Goal: Transaction & Acquisition: Purchase product/service

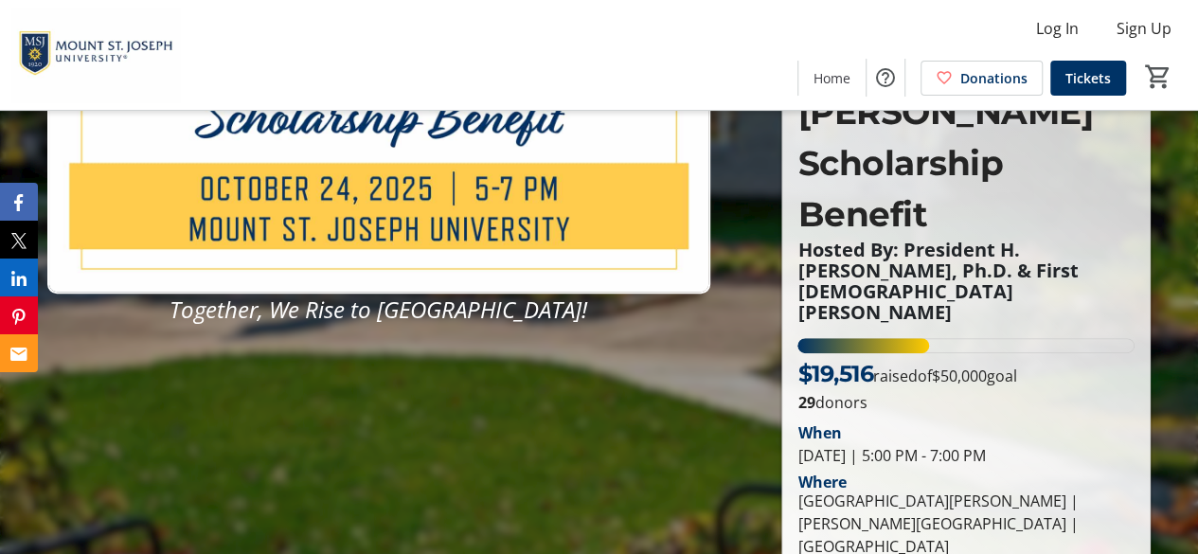
scroll to position [284, 0]
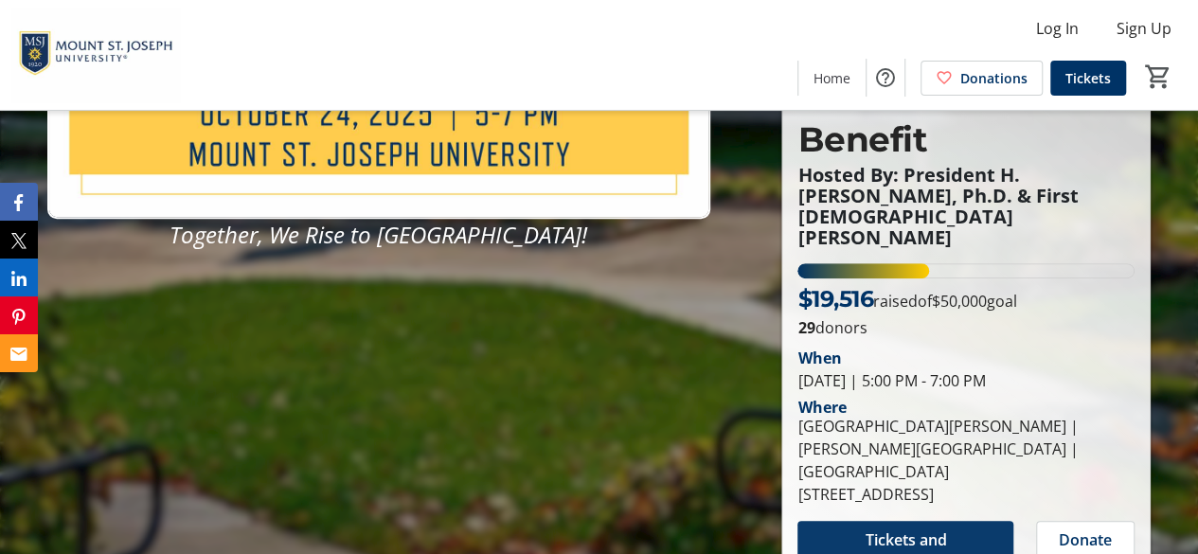
click at [913, 528] on span "Tickets and Sponorships" at bounding box center [905, 550] width 170 height 45
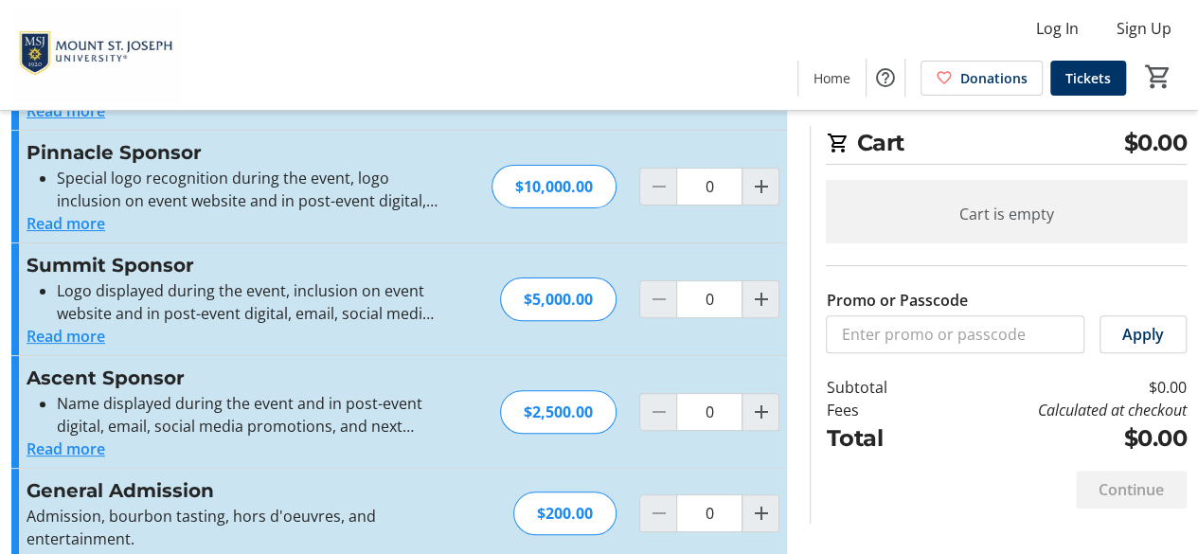
scroll to position [164, 0]
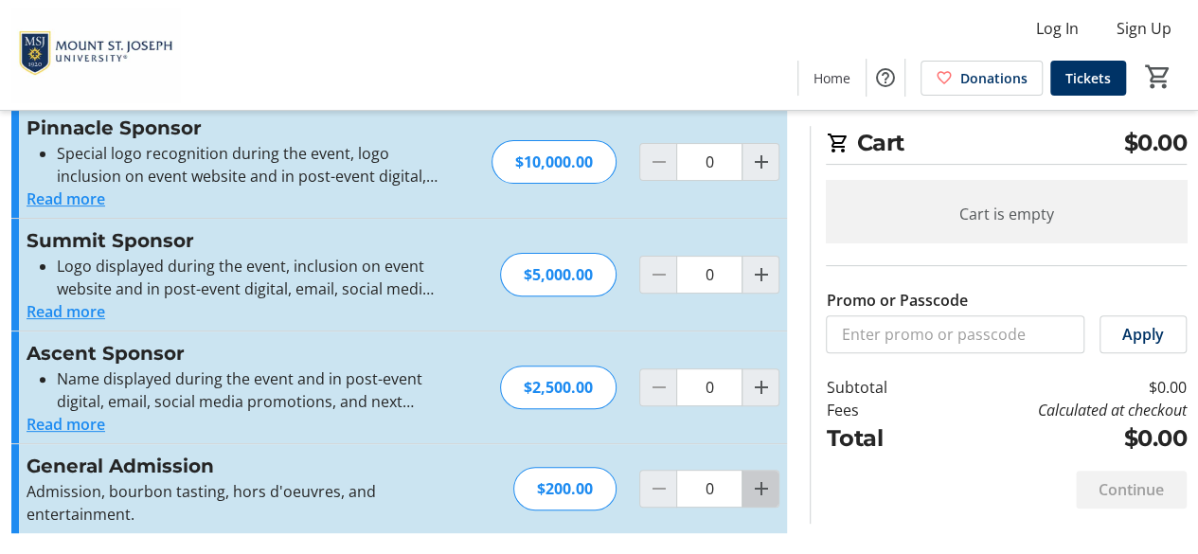
click at [767, 494] on mat-icon "Increment by one" at bounding box center [760, 488] width 23 height 23
type input "1"
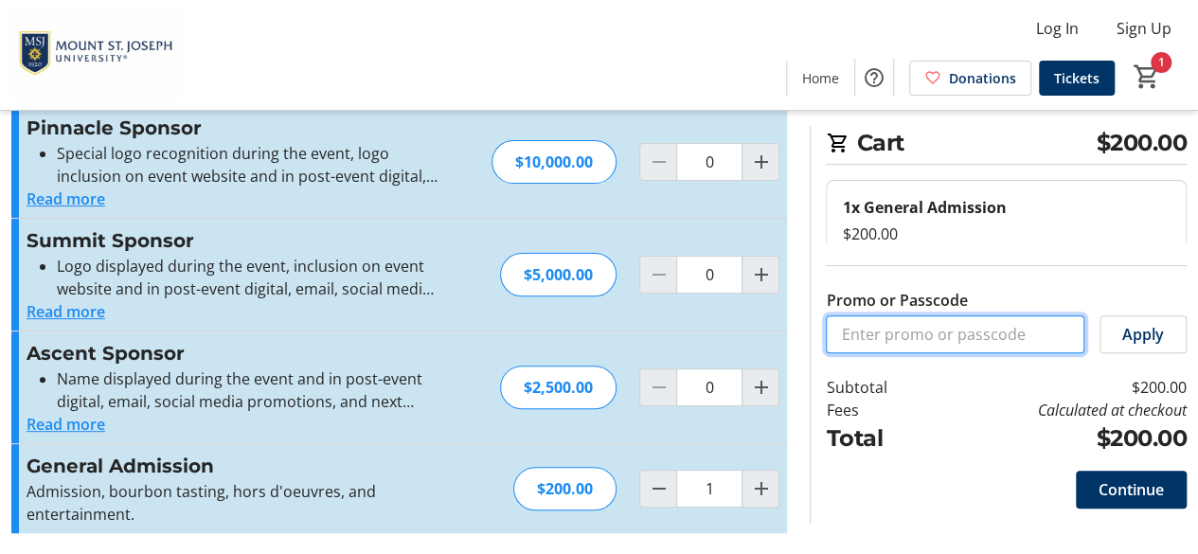
click at [968, 338] on input "Promo or Passcode" at bounding box center [955, 334] width 259 height 38
type input "GOLIONS"
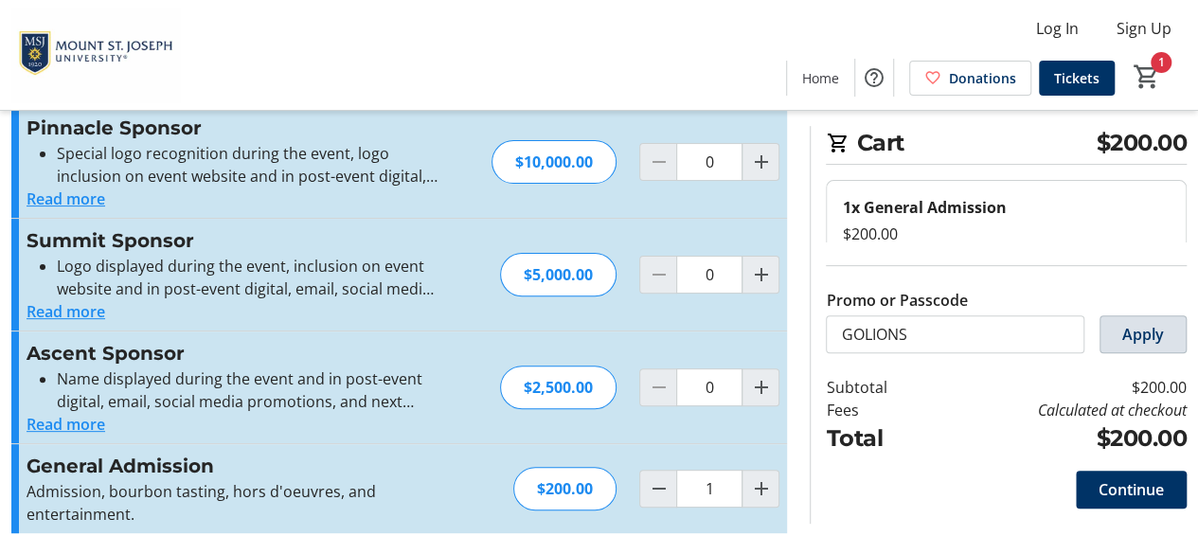
click at [1147, 325] on span "Apply" at bounding box center [1143, 334] width 42 height 23
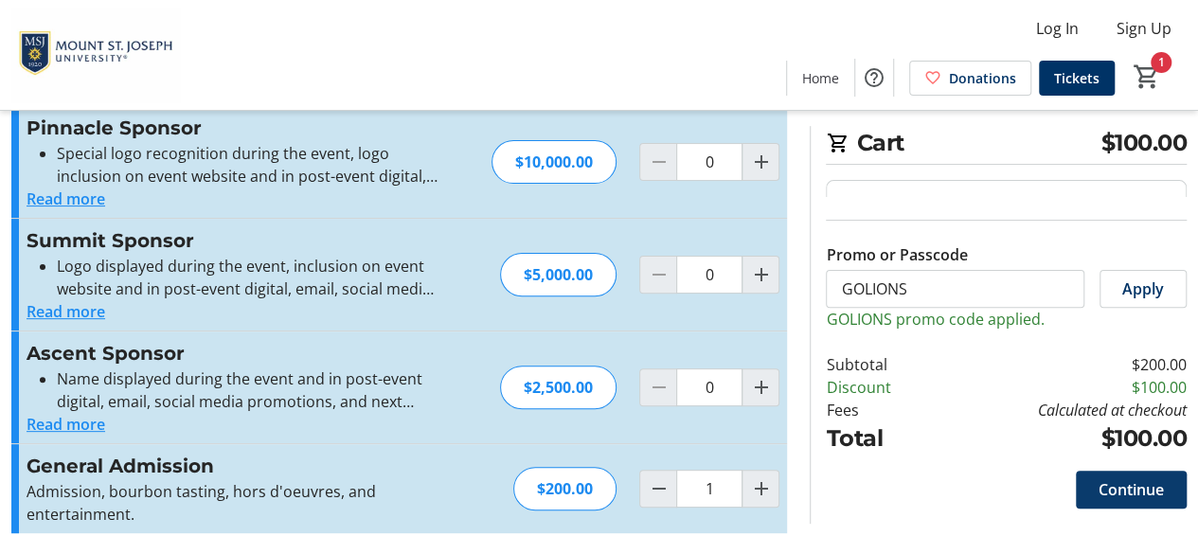
click at [1149, 474] on span at bounding box center [1131, 489] width 111 height 45
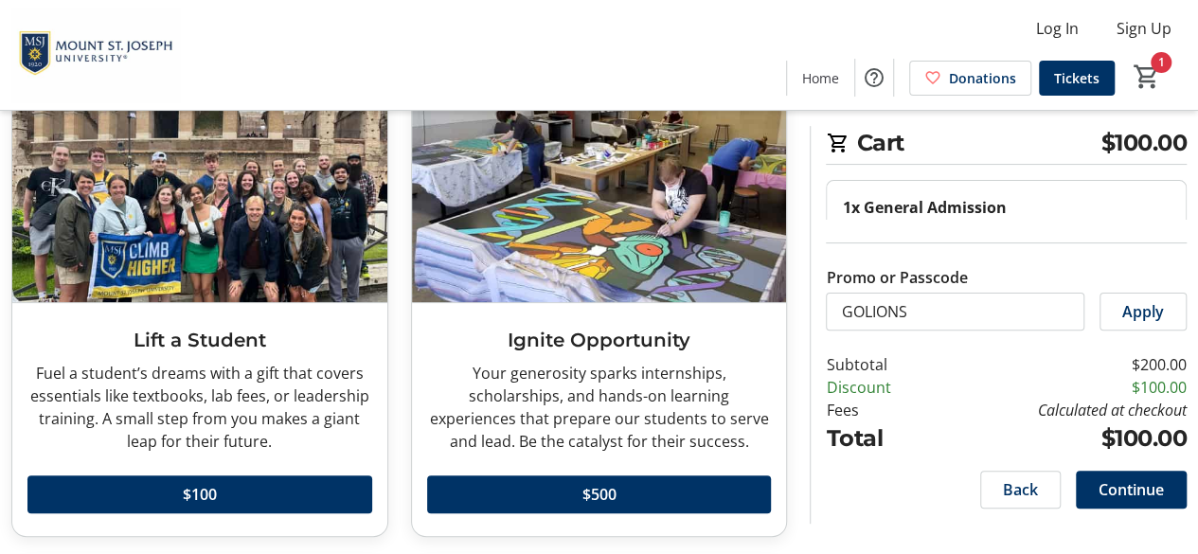
scroll to position [95, 0]
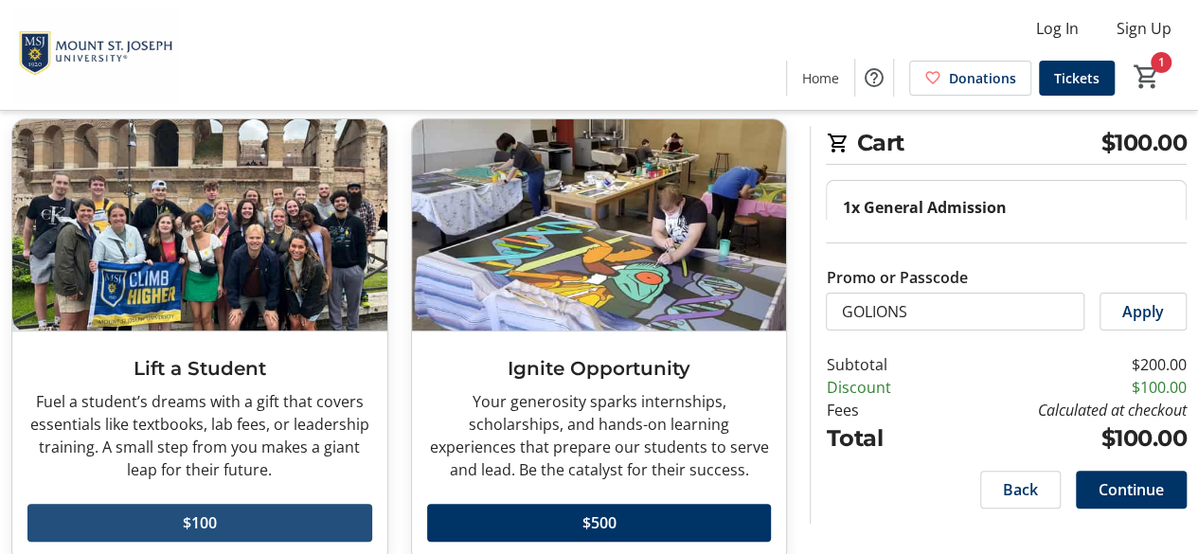
click at [187, 522] on span "$100" at bounding box center [200, 522] width 34 height 23
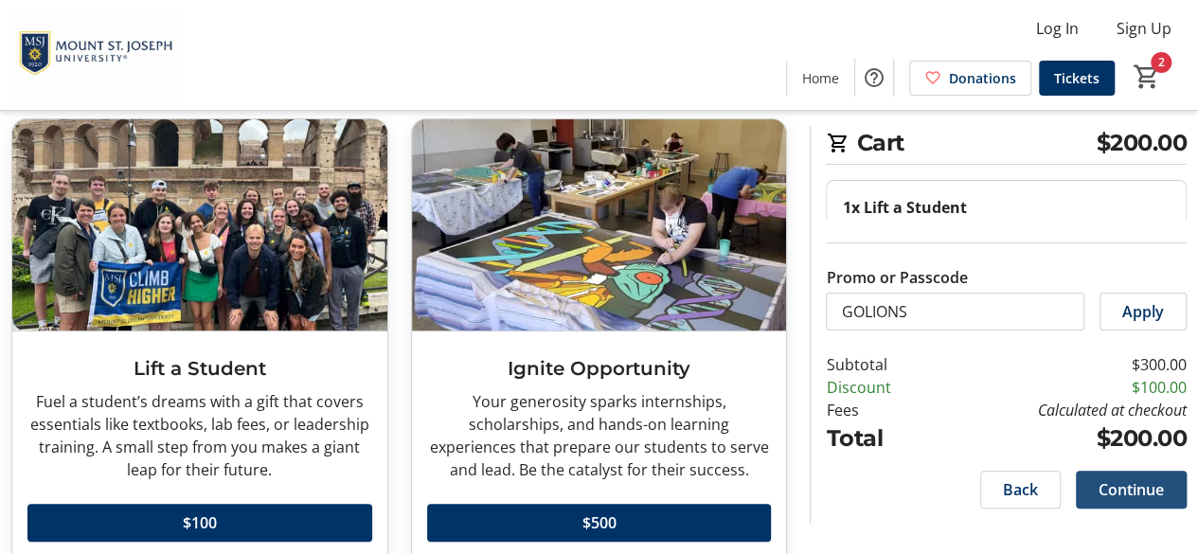
click at [1127, 484] on span "Continue" at bounding box center [1130, 489] width 65 height 23
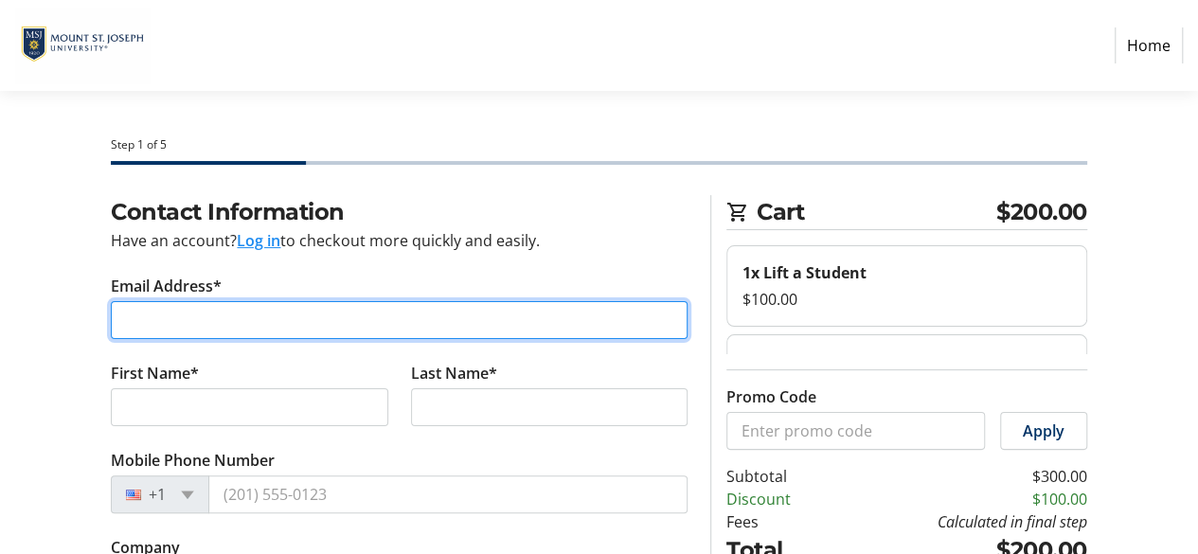
click at [572, 323] on input "Email Address*" at bounding box center [399, 320] width 577 height 38
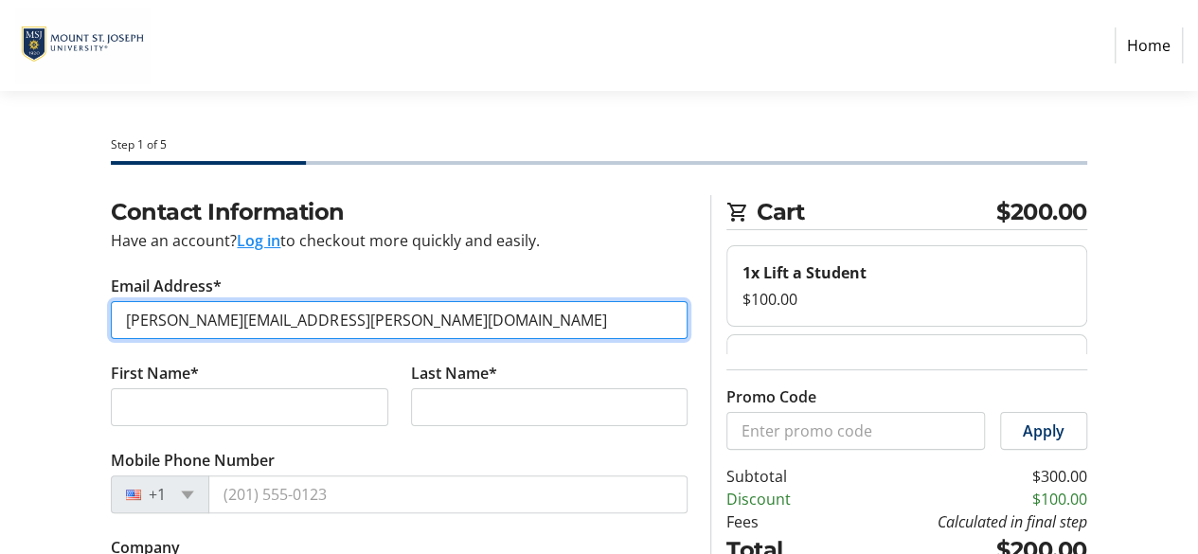
type input "[PERSON_NAME][EMAIL_ADDRESS][PERSON_NAME][DOMAIN_NAME]"
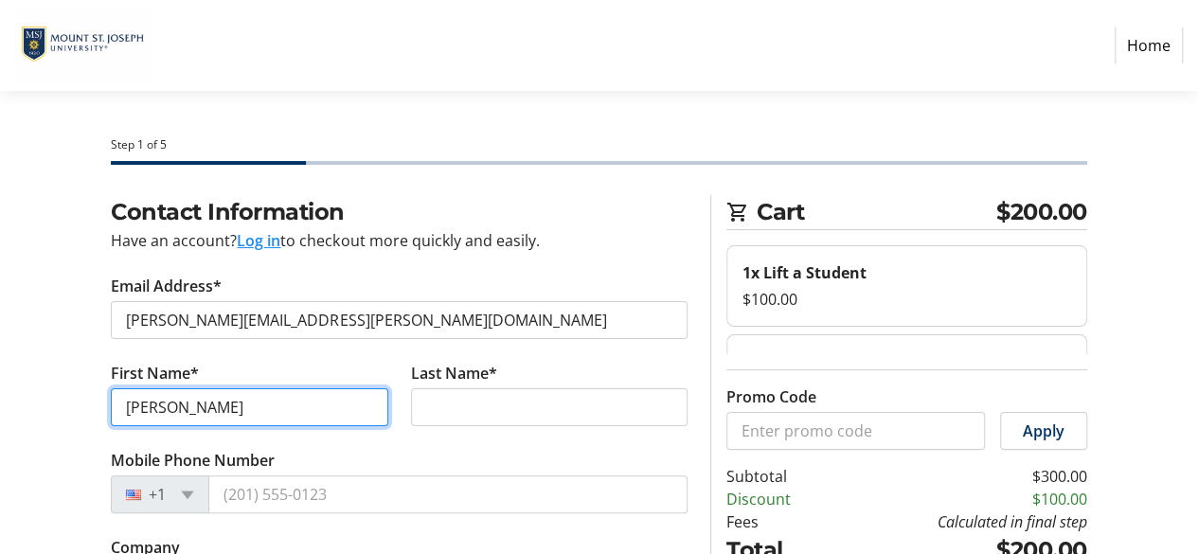
type input "[PERSON_NAME]"
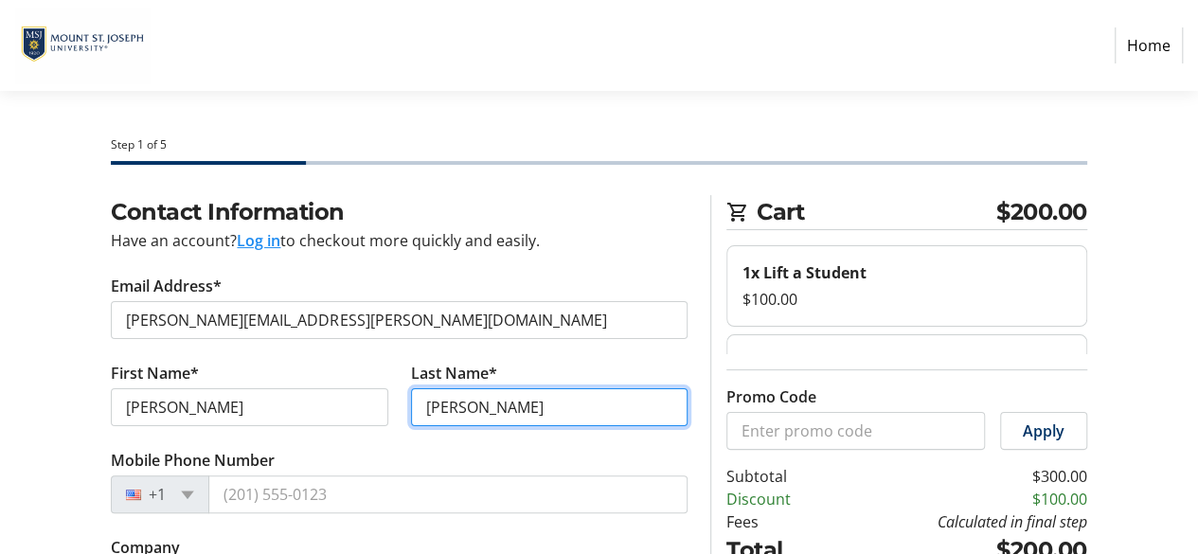
type input "[PERSON_NAME]"
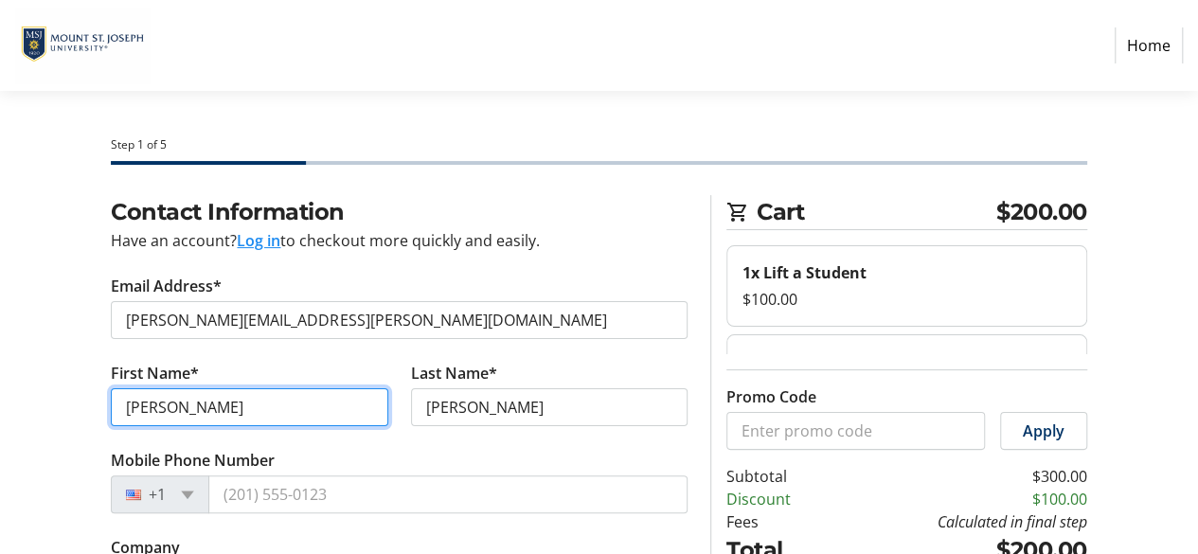
type input "[PERSON_NAME]"
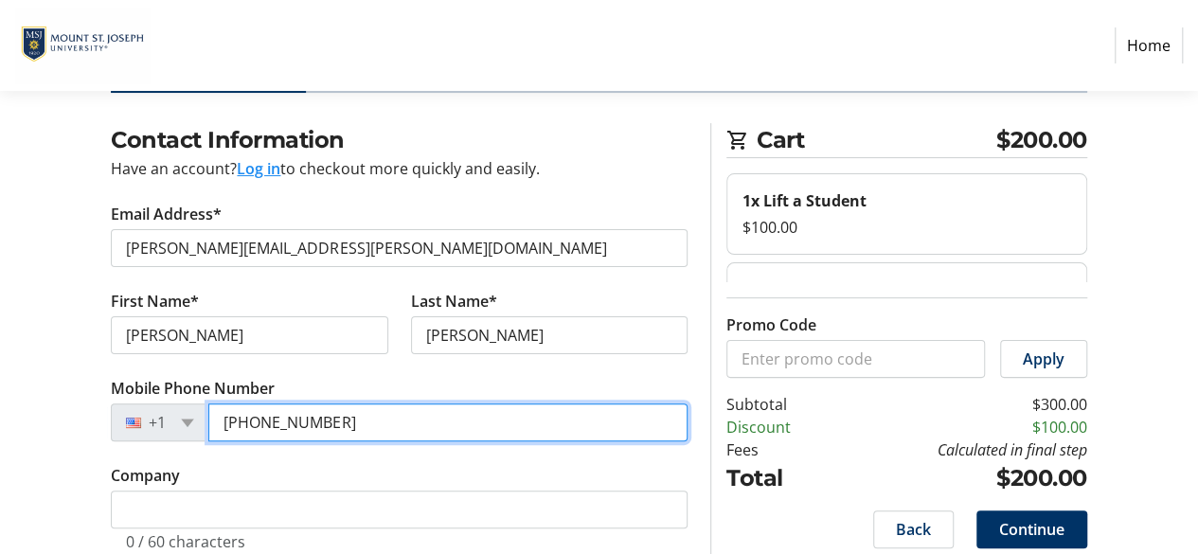
scroll to position [159, 0]
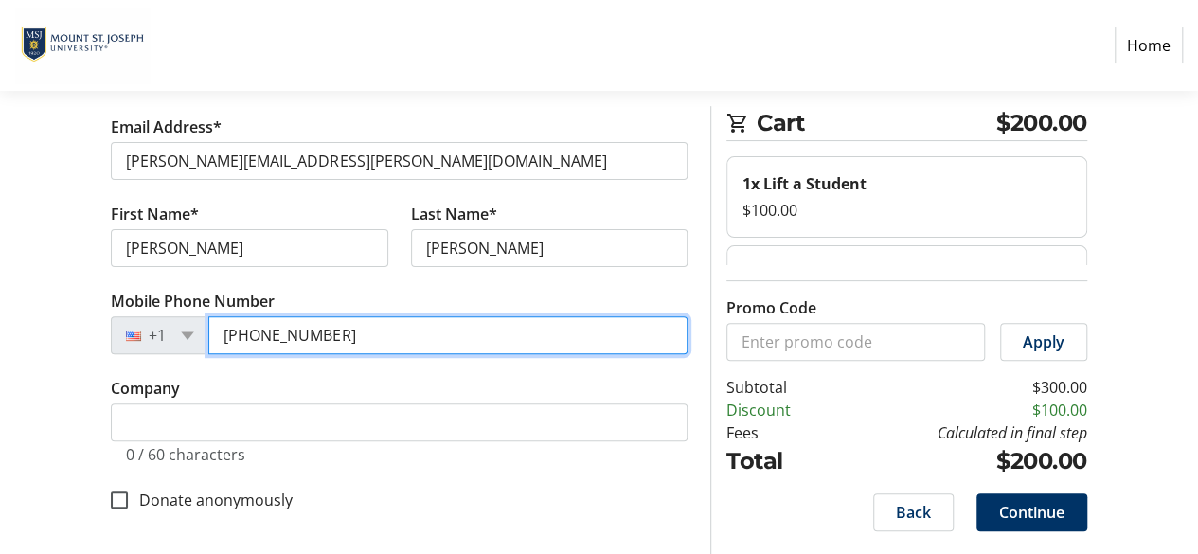
type input "[PHONE_NUMBER]"
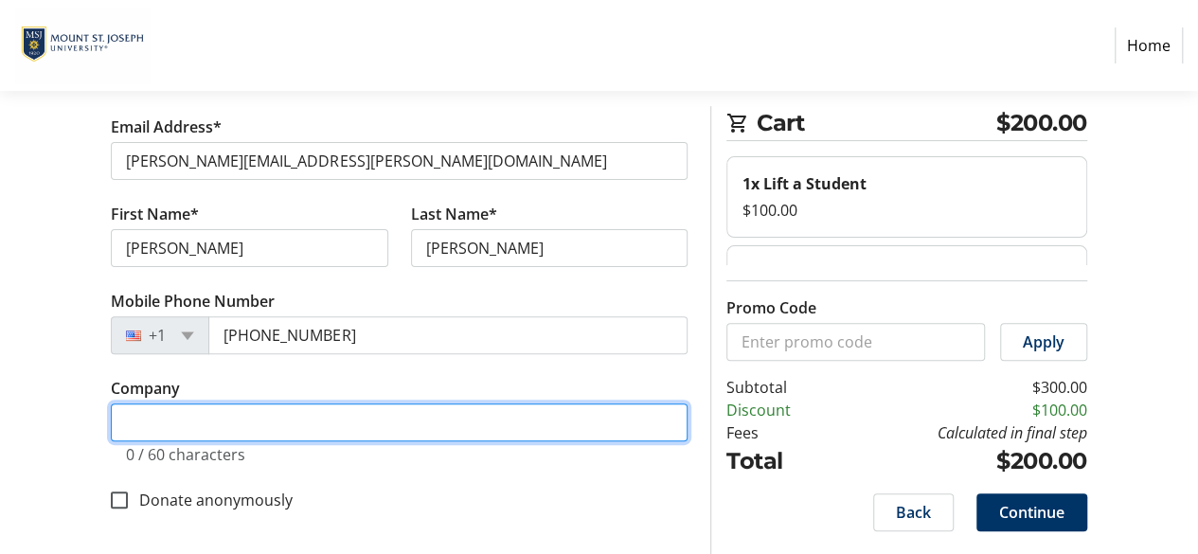
click at [439, 409] on input "Company" at bounding box center [399, 422] width 577 height 38
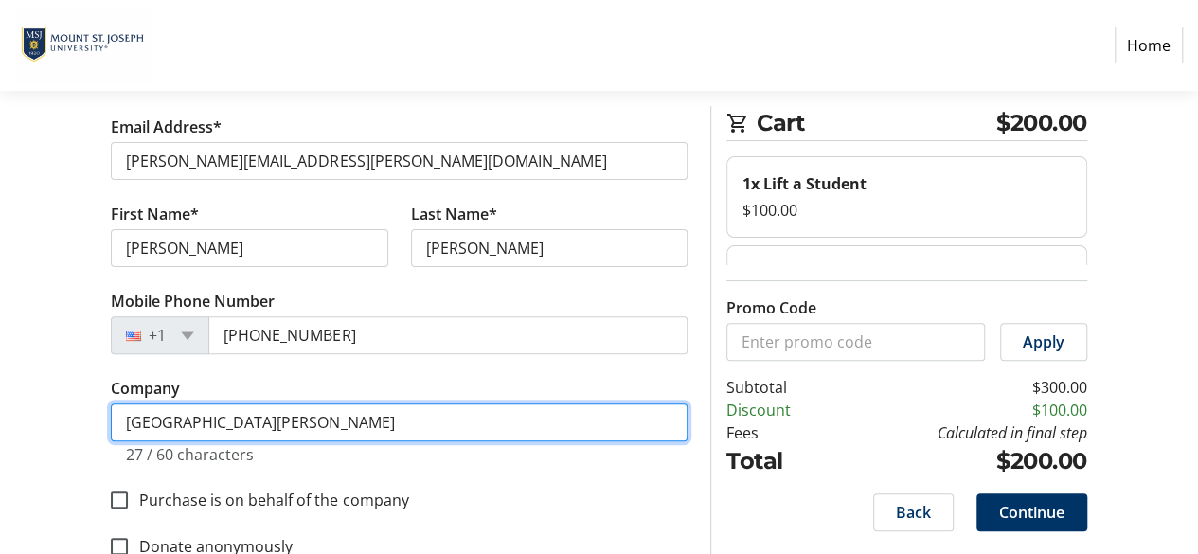
scroll to position [206, 0]
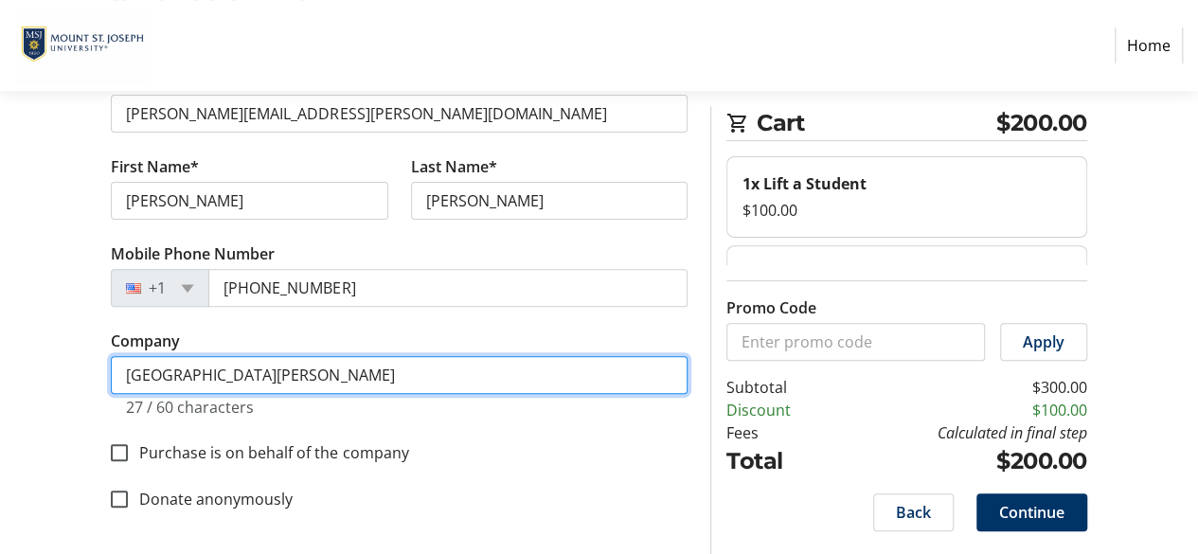
type input "[GEOGRAPHIC_DATA][PERSON_NAME]"
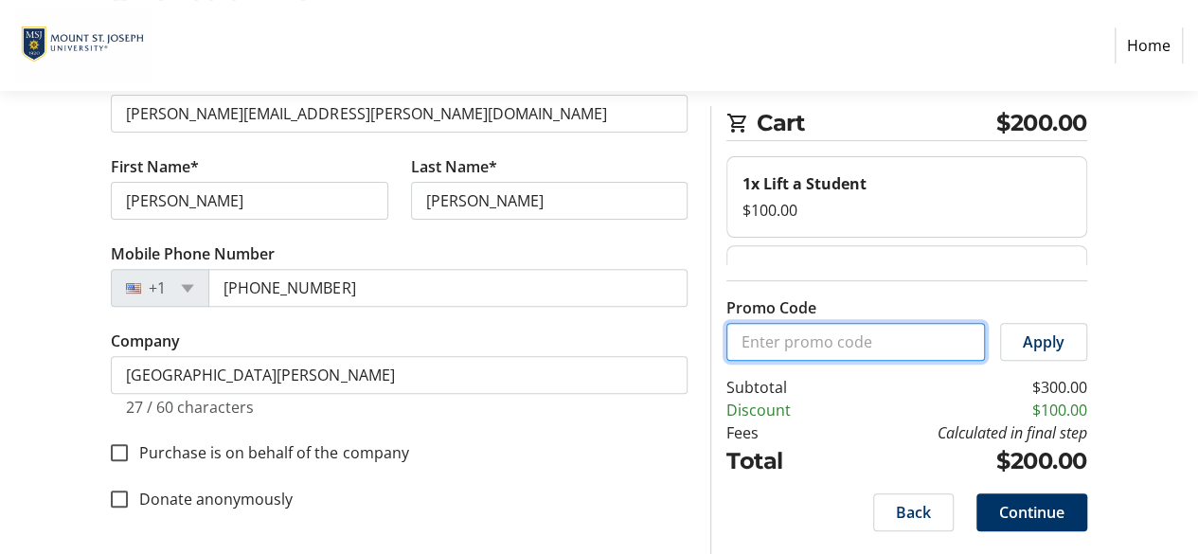
click at [891, 344] on input "Promo Code" at bounding box center [855, 342] width 259 height 38
type input "GOLIONS"
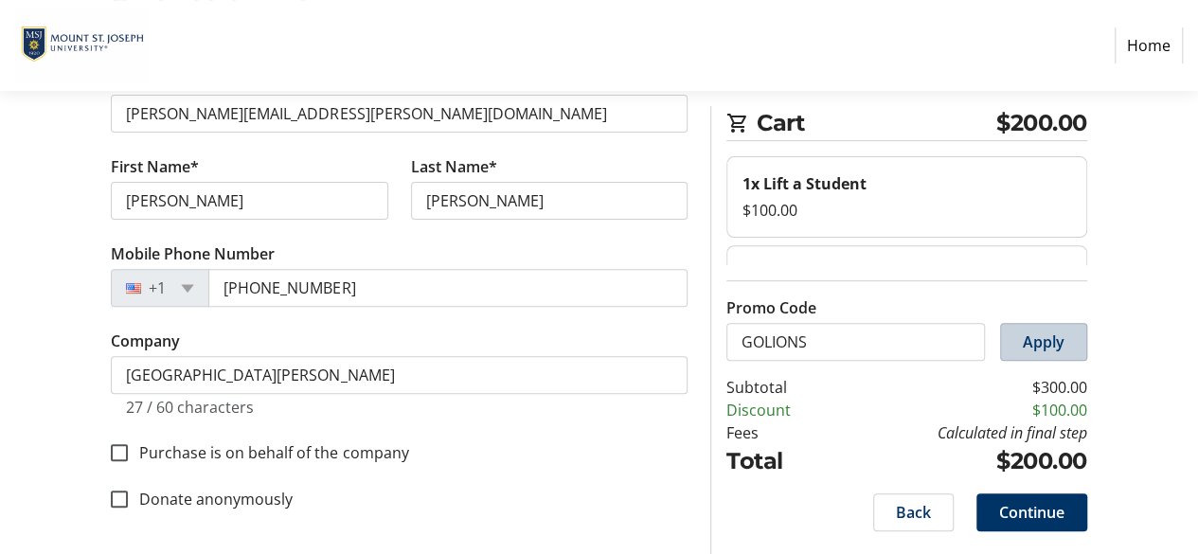
click at [1059, 361] on span at bounding box center [1043, 341] width 85 height 45
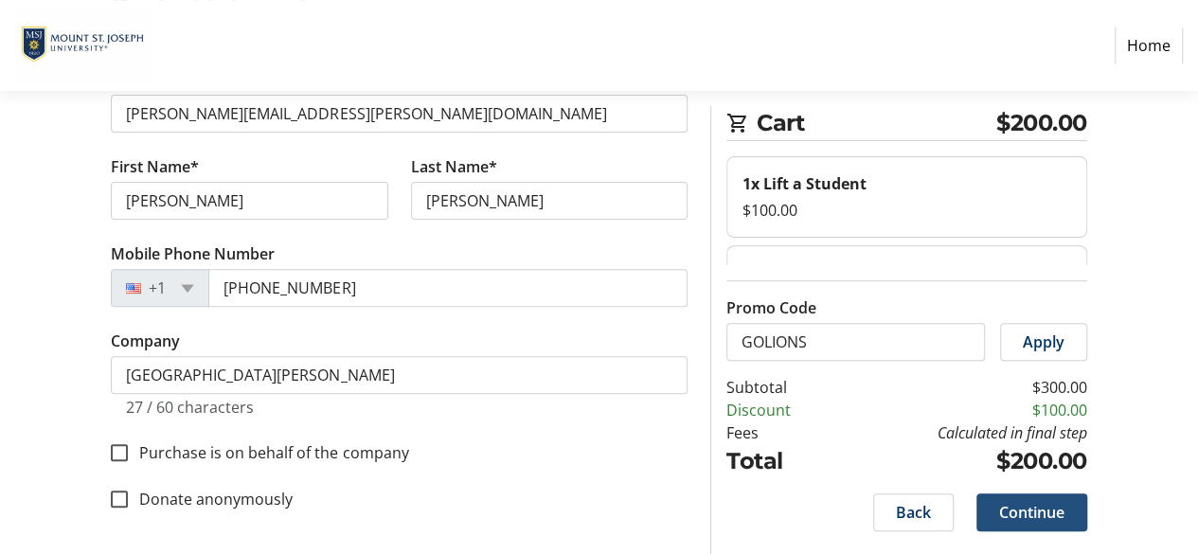
click at [1040, 511] on span "Continue" at bounding box center [1031, 512] width 65 height 23
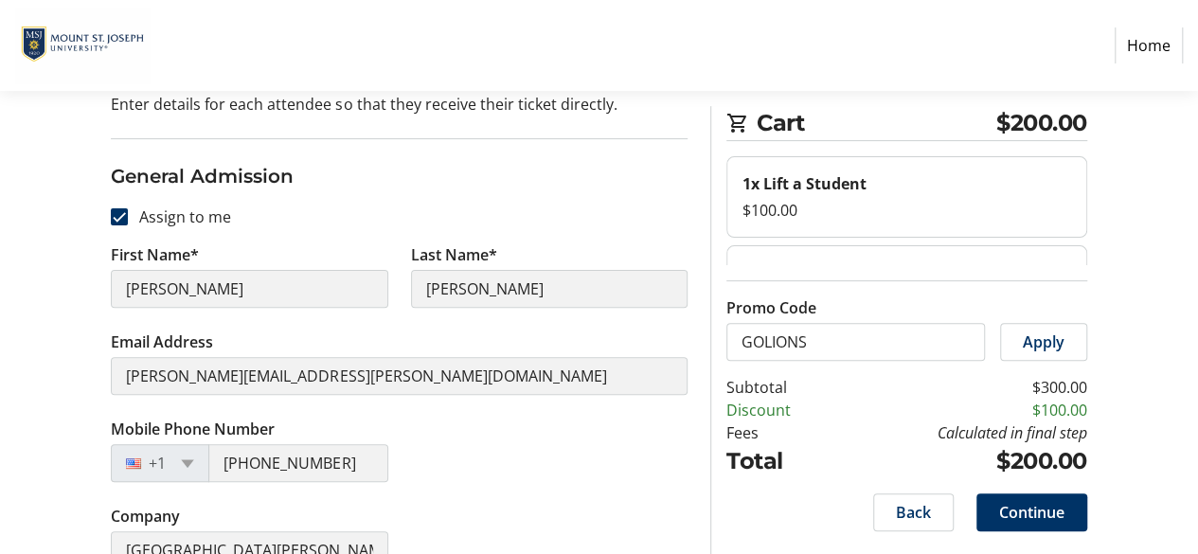
scroll to position [187, 0]
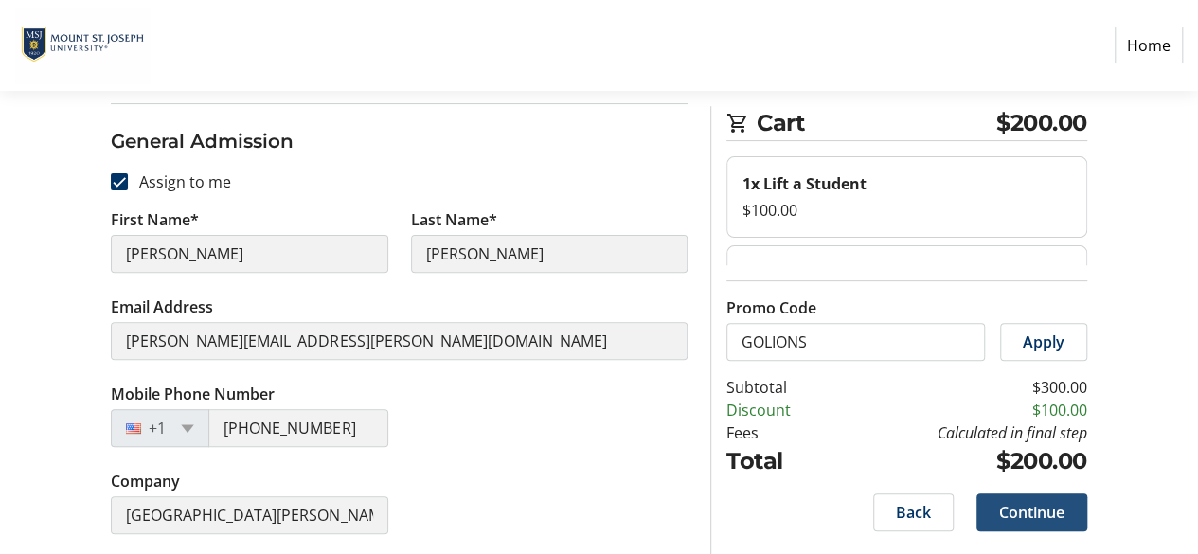
click at [1028, 511] on span "Continue" at bounding box center [1031, 512] width 65 height 23
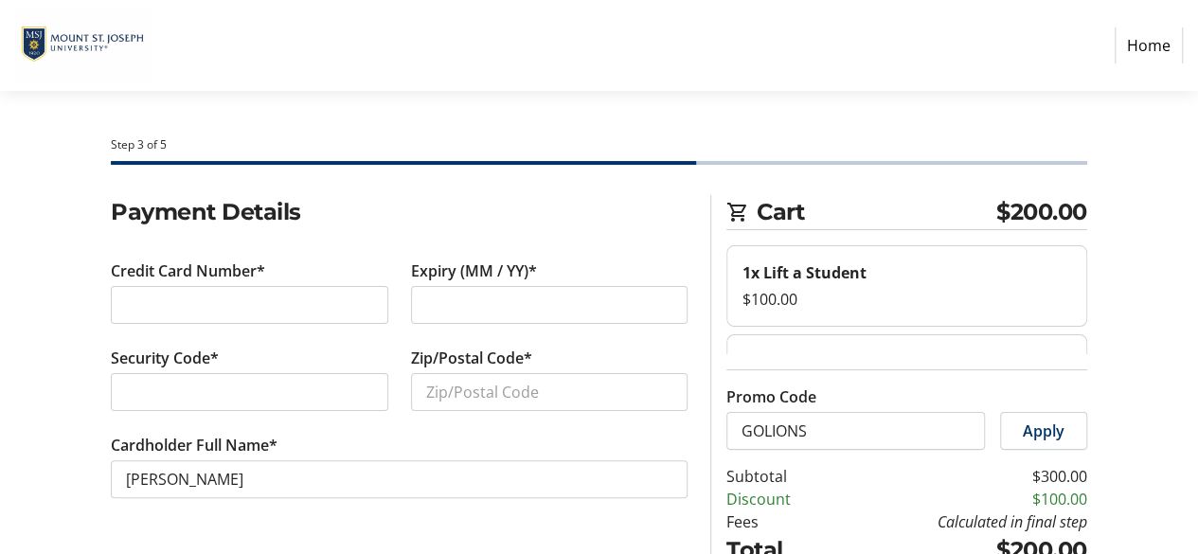
click at [248, 289] on div at bounding box center [249, 305] width 276 height 38
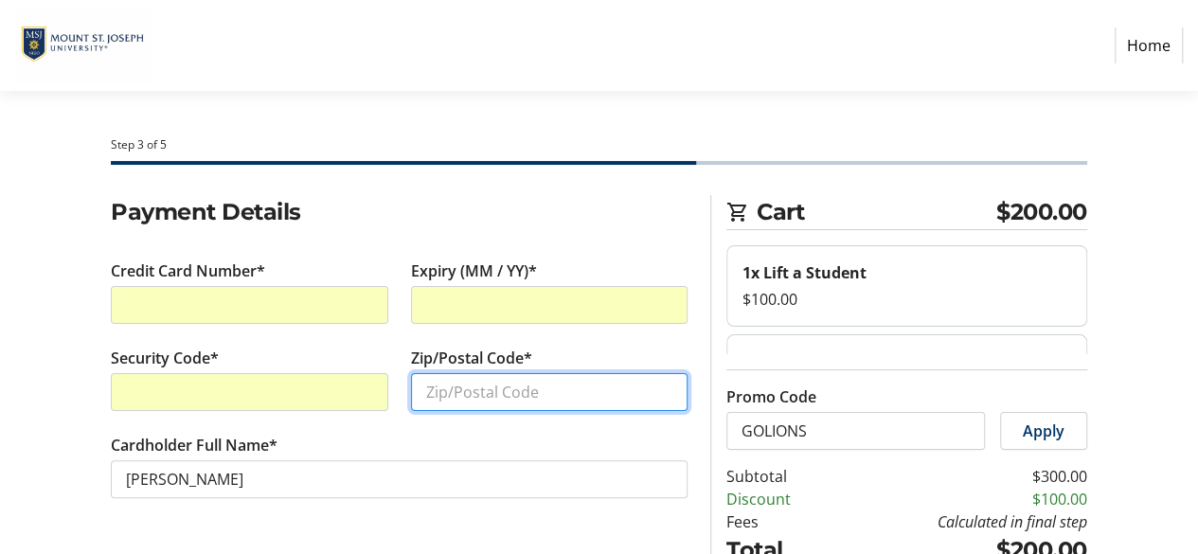
click at [549, 404] on input "Zip/Postal Code*" at bounding box center [549, 392] width 276 height 38
type input "45036"
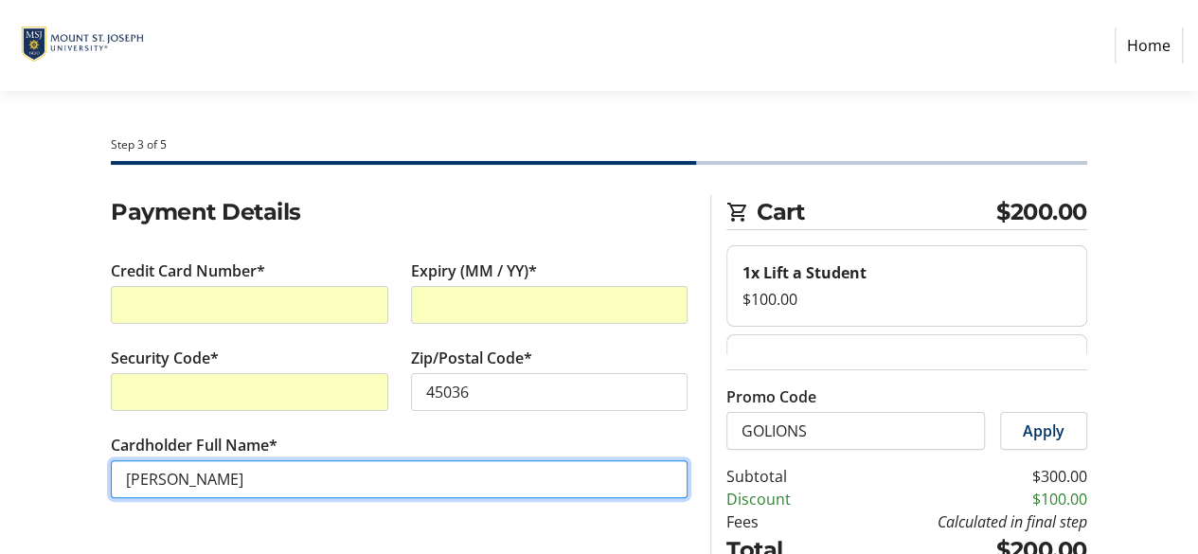
scroll to position [89, 0]
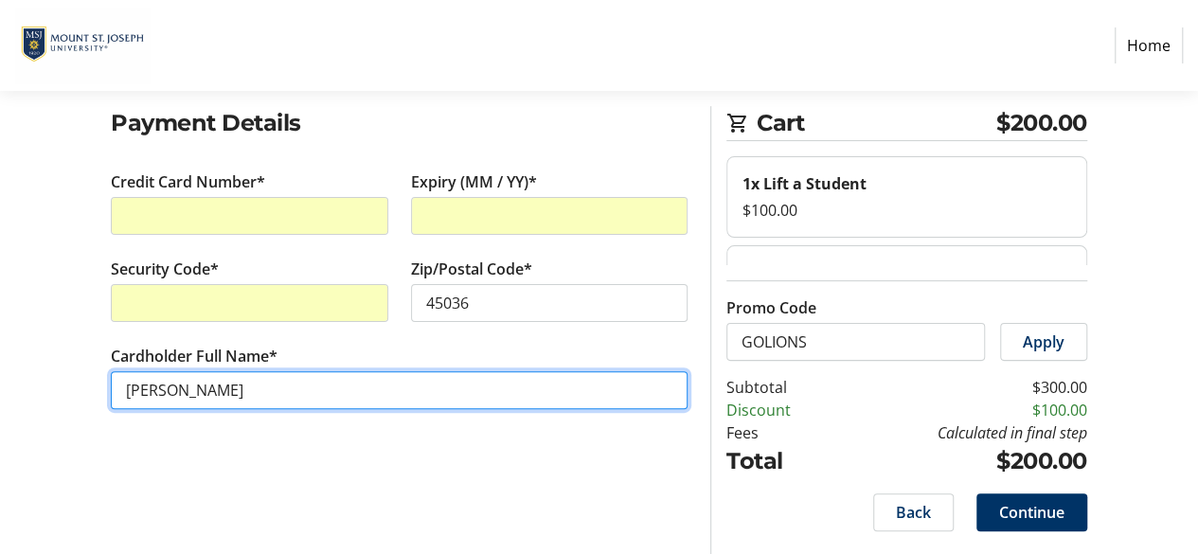
type input "[PERSON_NAME]"
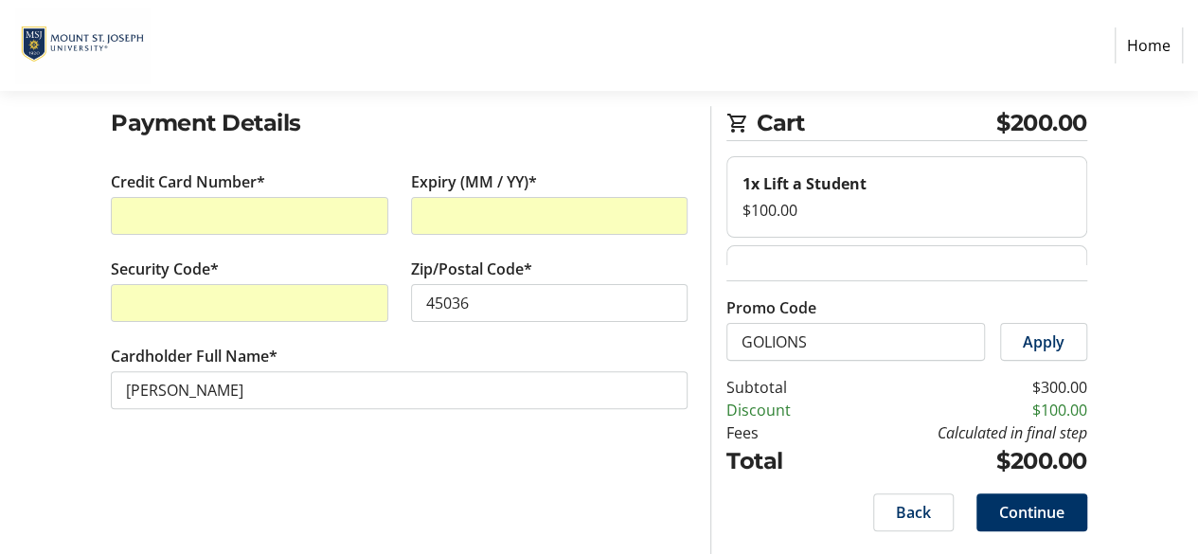
click at [354, 451] on section "Payment Details Credit Card Number* Expiry (MM / YY)* Security Code* Zip/Postal…" at bounding box center [399, 280] width 577 height 348
click at [1044, 501] on span "Continue" at bounding box center [1031, 512] width 65 height 23
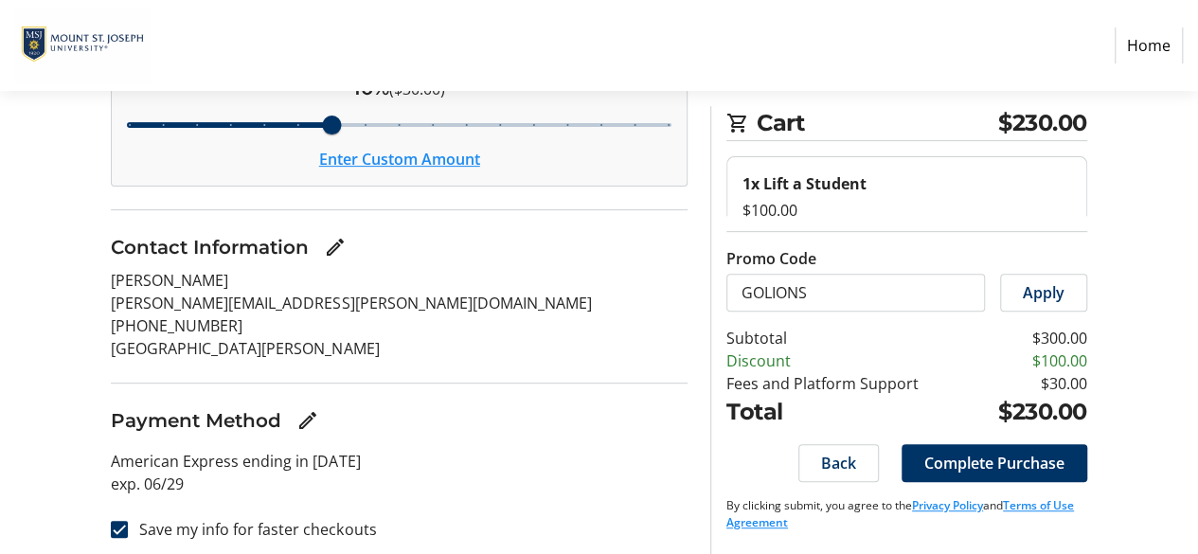
scroll to position [262, 0]
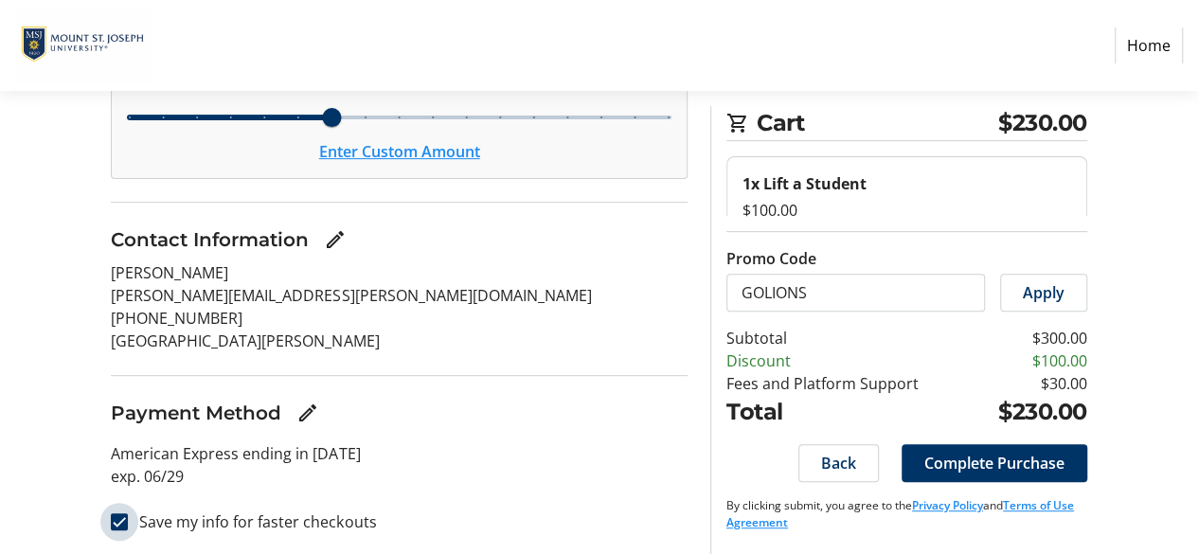
click at [125, 522] on input "Save my info for faster checkouts" at bounding box center [119, 521] width 17 height 17
checkbox input "false"
click at [962, 457] on span "Complete Purchase" at bounding box center [994, 463] width 140 height 23
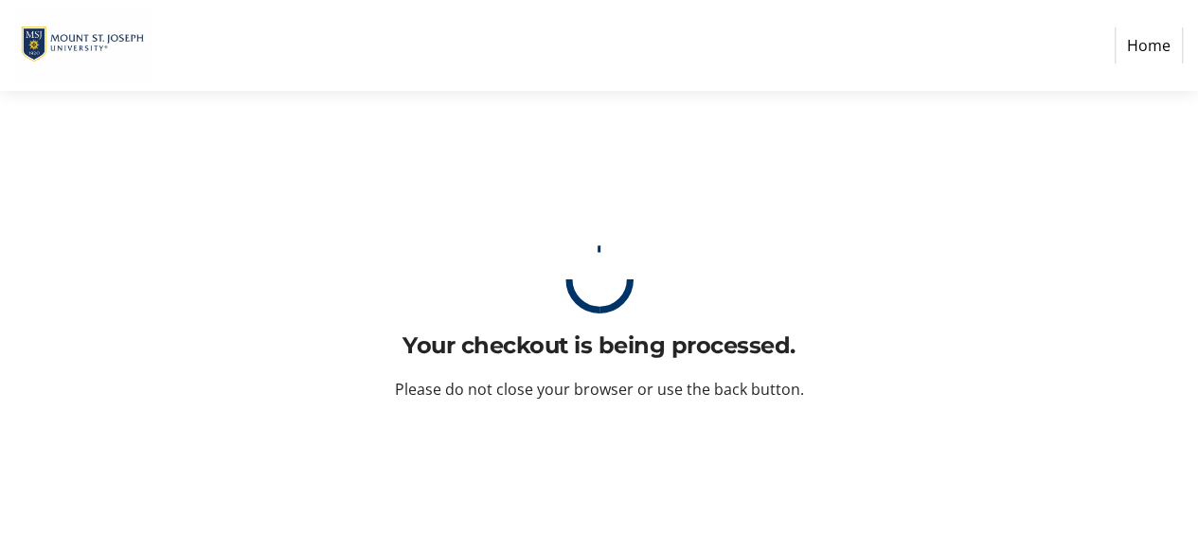
scroll to position [0, 0]
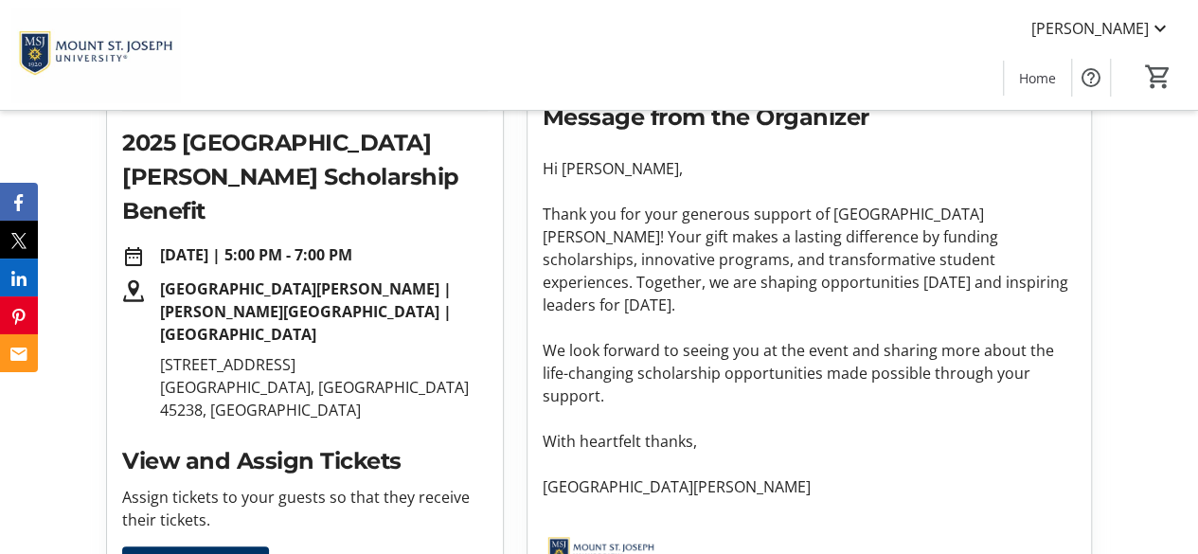
scroll to position [284, 0]
